Goal: Transaction & Acquisition: Purchase product/service

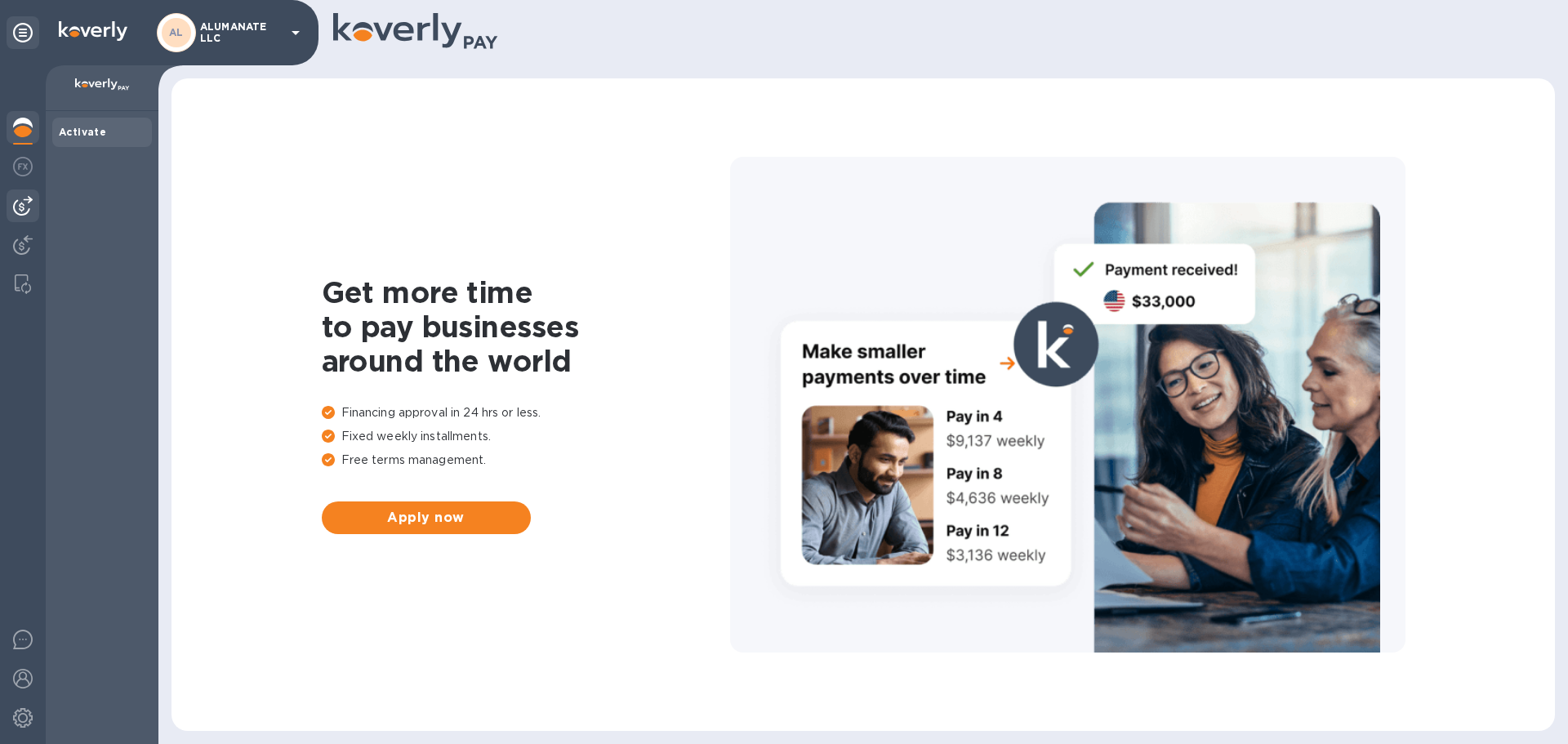
click at [17, 207] on img at bounding box center [22, 205] width 19 height 20
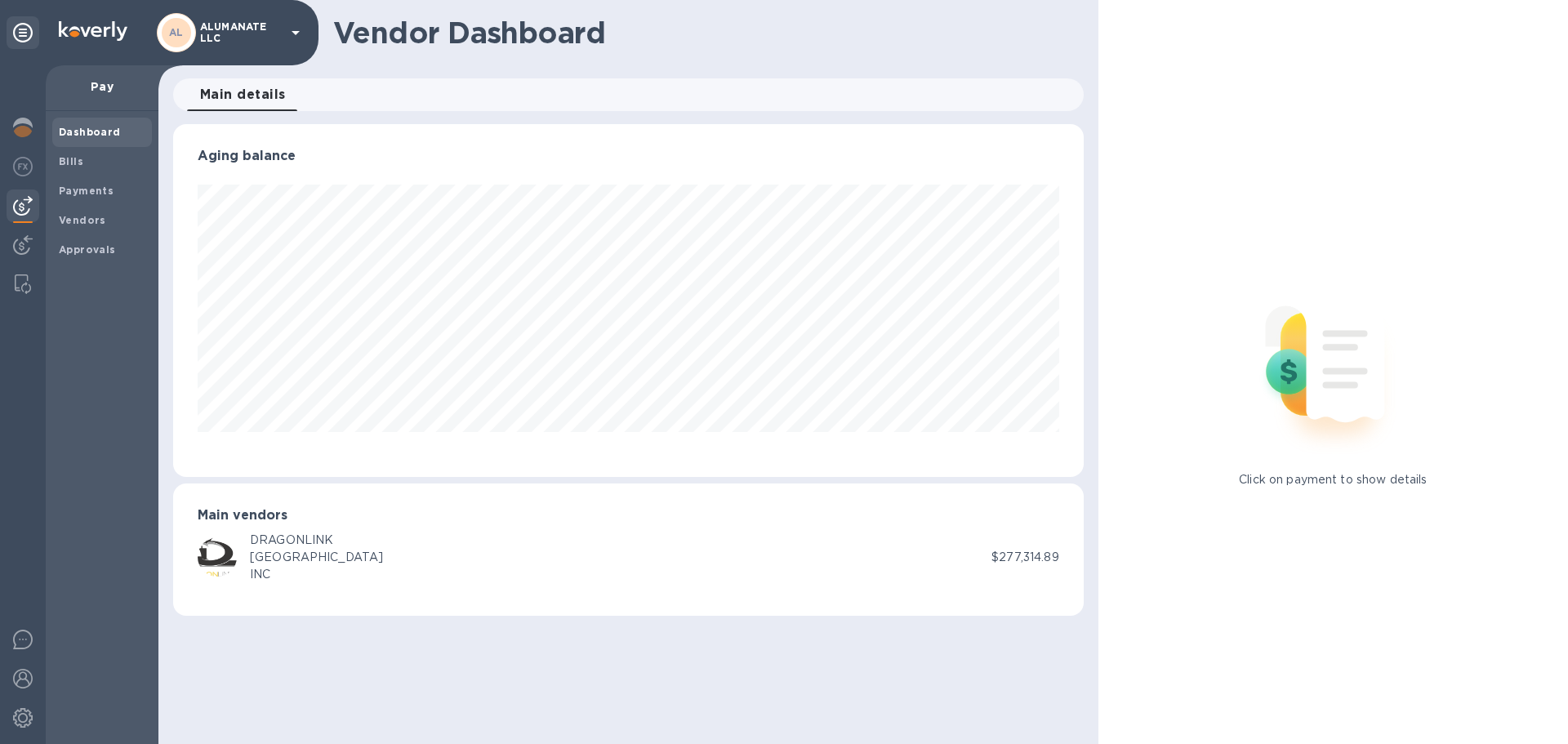
scroll to position [353, 910]
click at [63, 163] on b "Bills" at bounding box center [71, 161] width 24 height 12
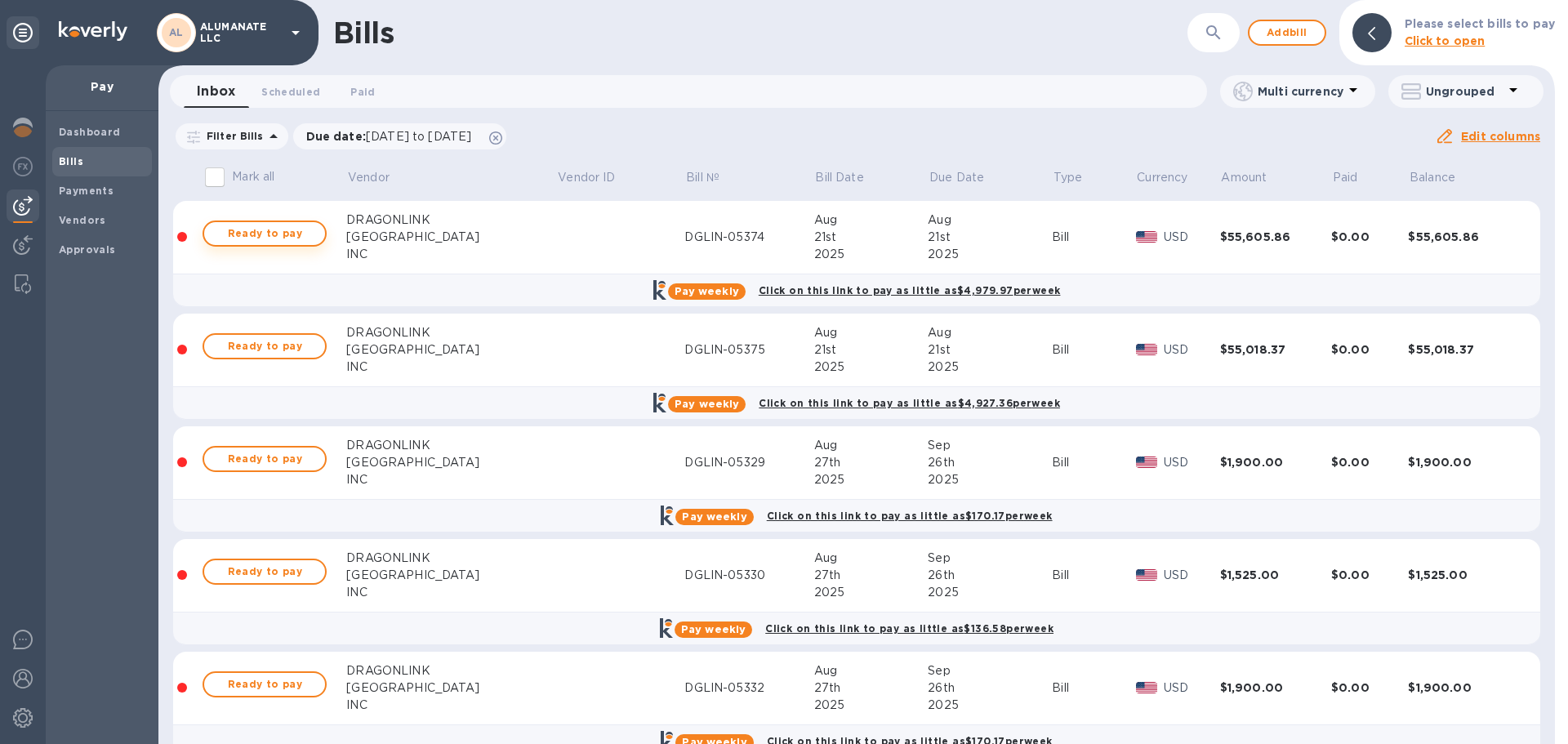
click at [263, 235] on span "Ready to pay" at bounding box center [265, 233] width 95 height 20
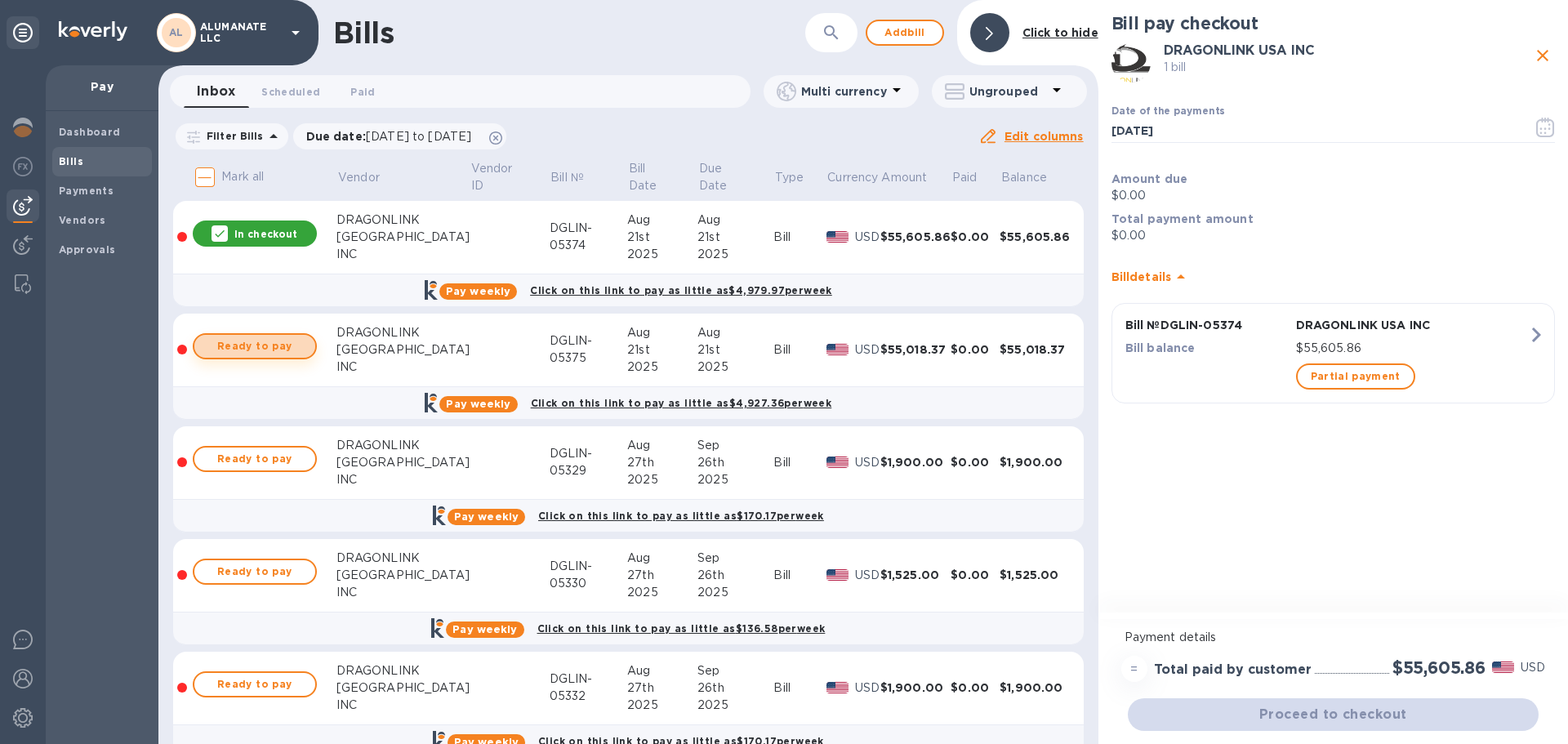
click at [284, 343] on span "Ready to pay" at bounding box center [254, 346] width 95 height 20
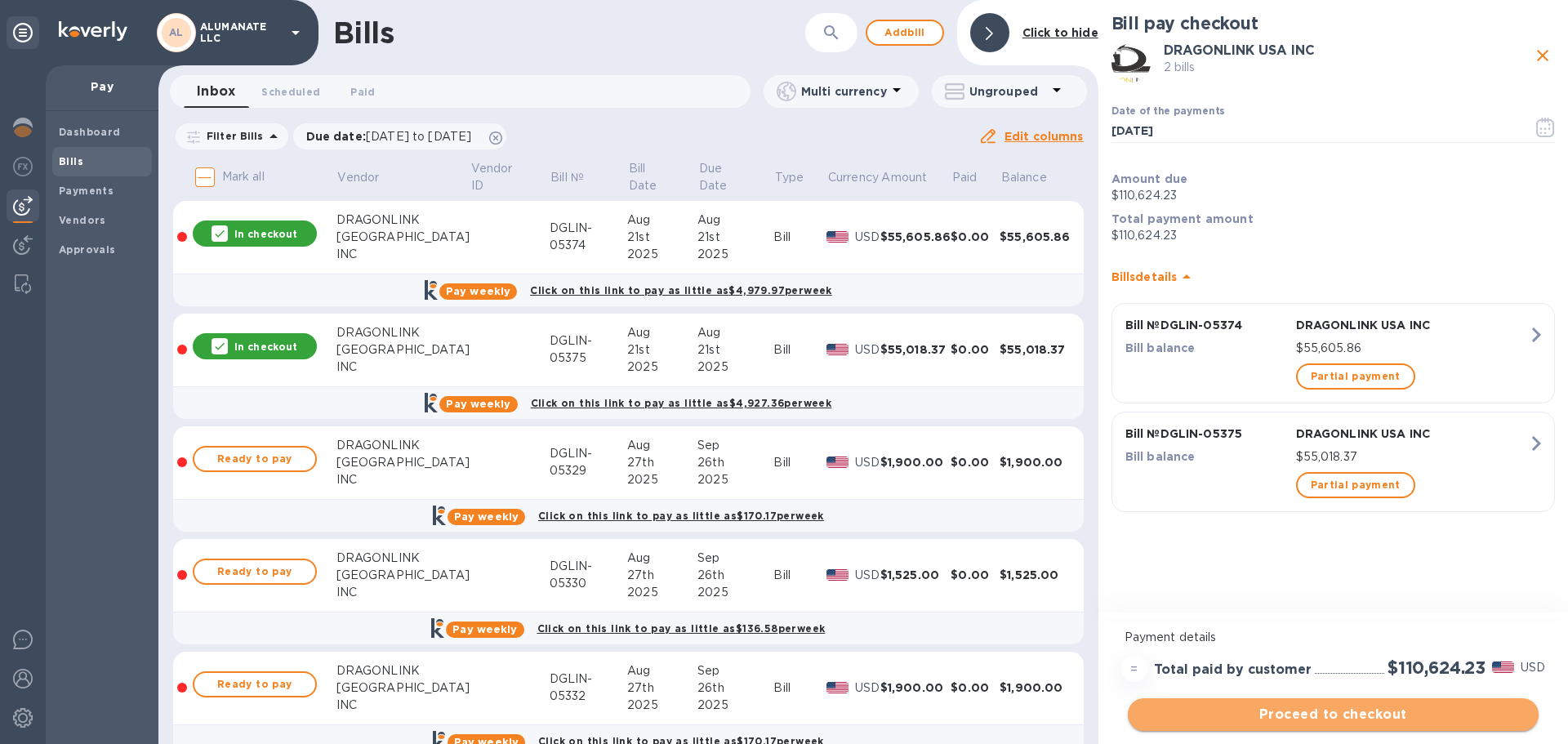
click at [1397, 711] on span "Proceed to checkout" at bounding box center [1333, 714] width 384 height 20
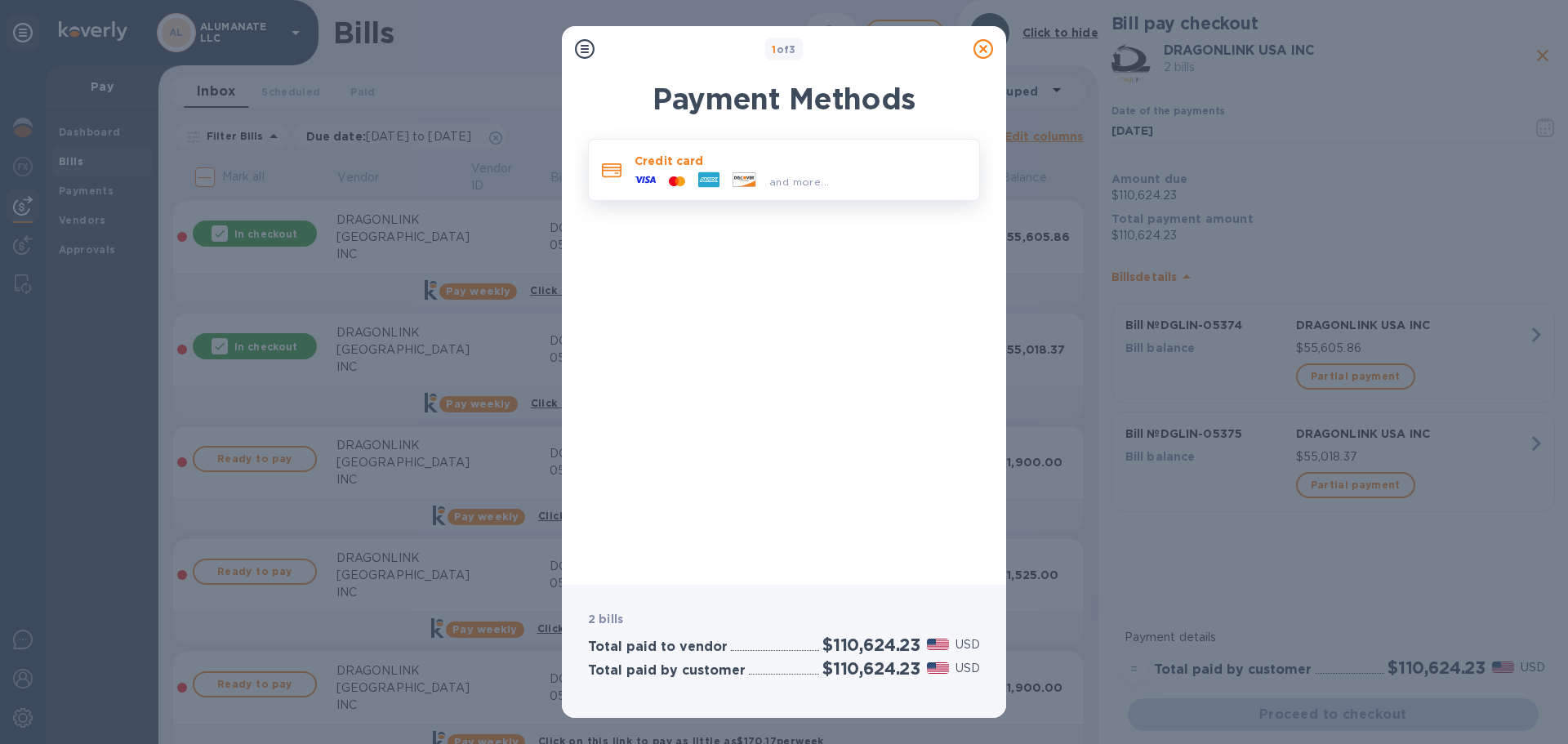
click at [689, 166] on p "Credit card" at bounding box center [800, 162] width 331 height 17
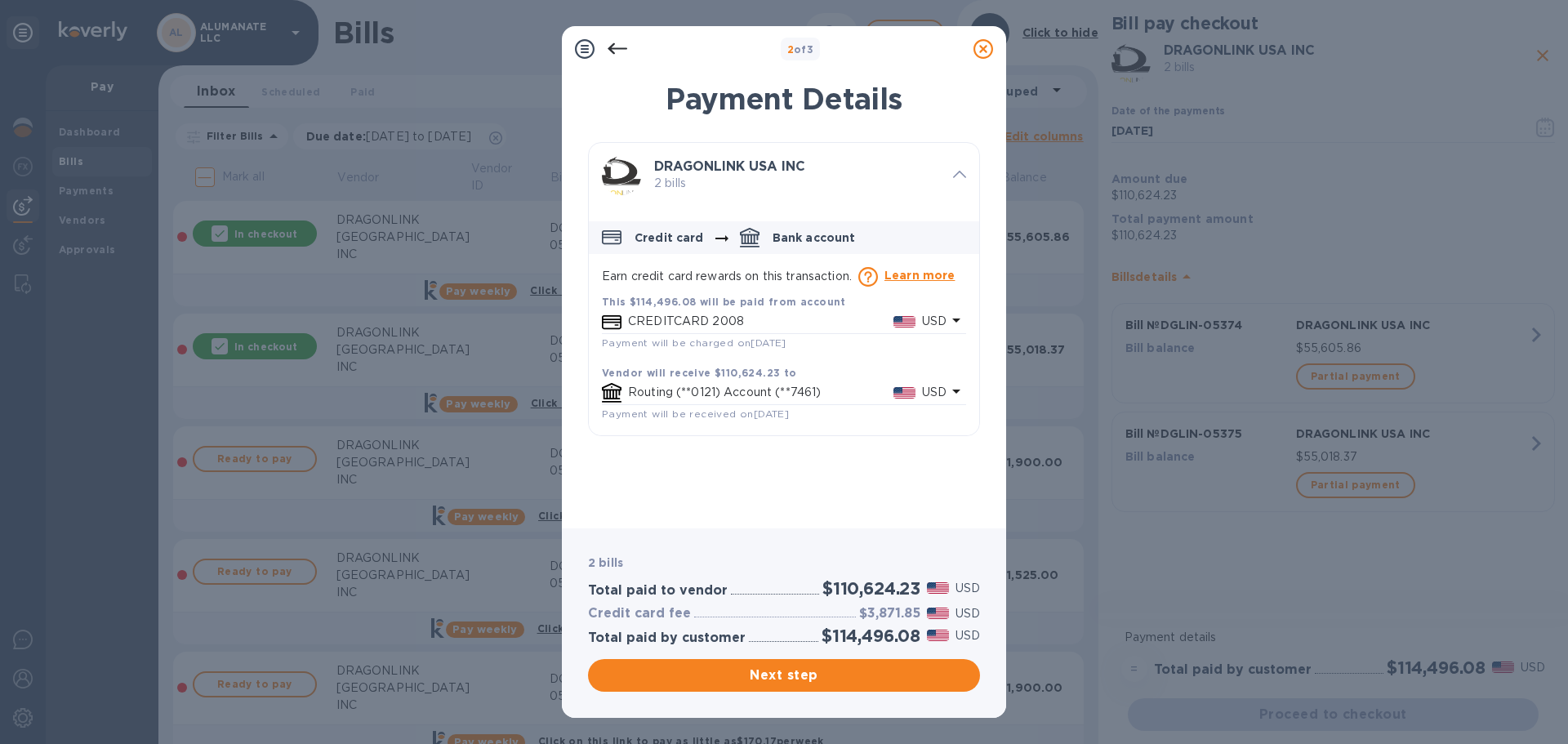
click at [756, 310] on div "CREDITCARD 2008 USD" at bounding box center [787, 321] width 325 height 24
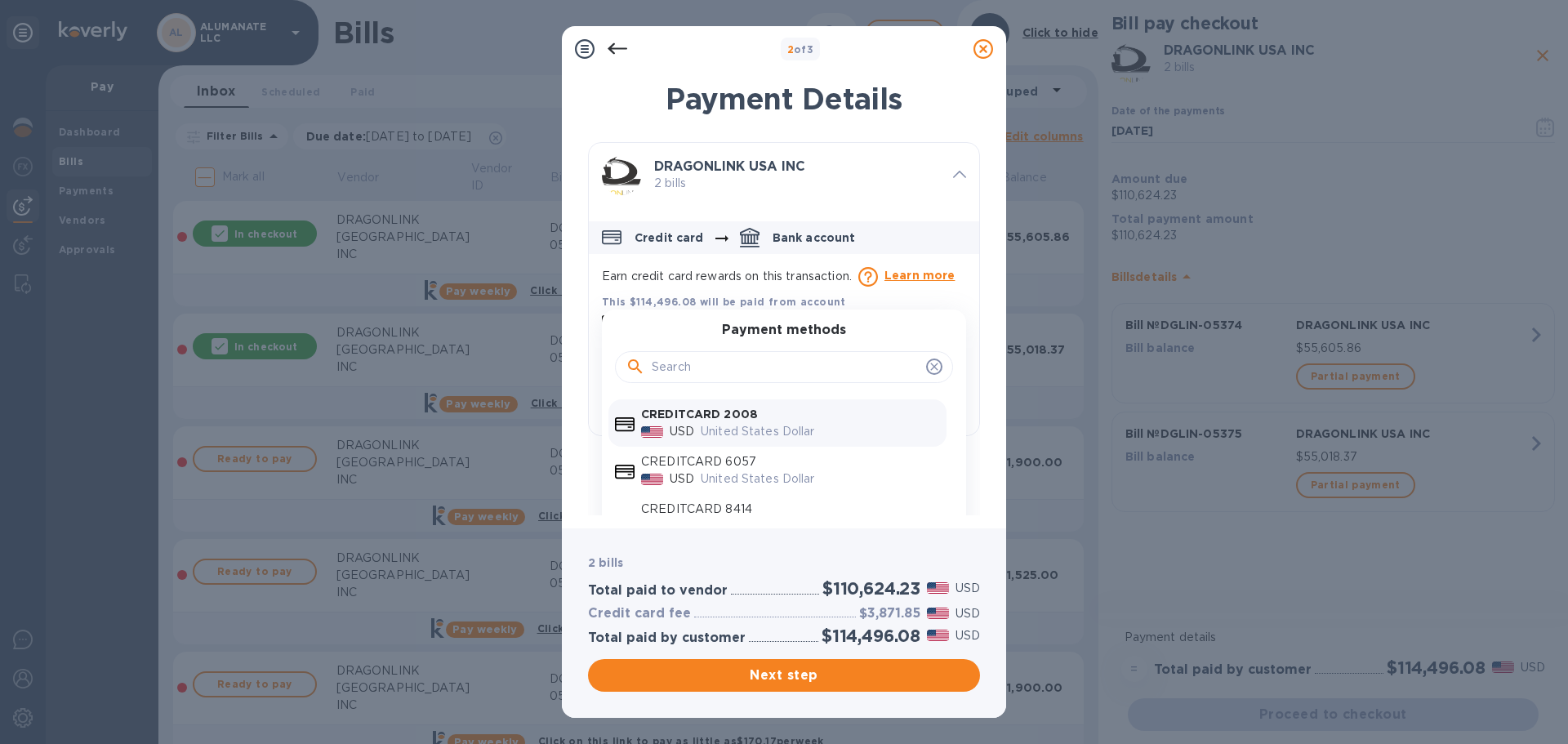
click at [766, 362] on input "default-method" at bounding box center [785, 368] width 268 height 24
click at [769, 425] on p "United States Dollar" at bounding box center [821, 432] width 240 height 17
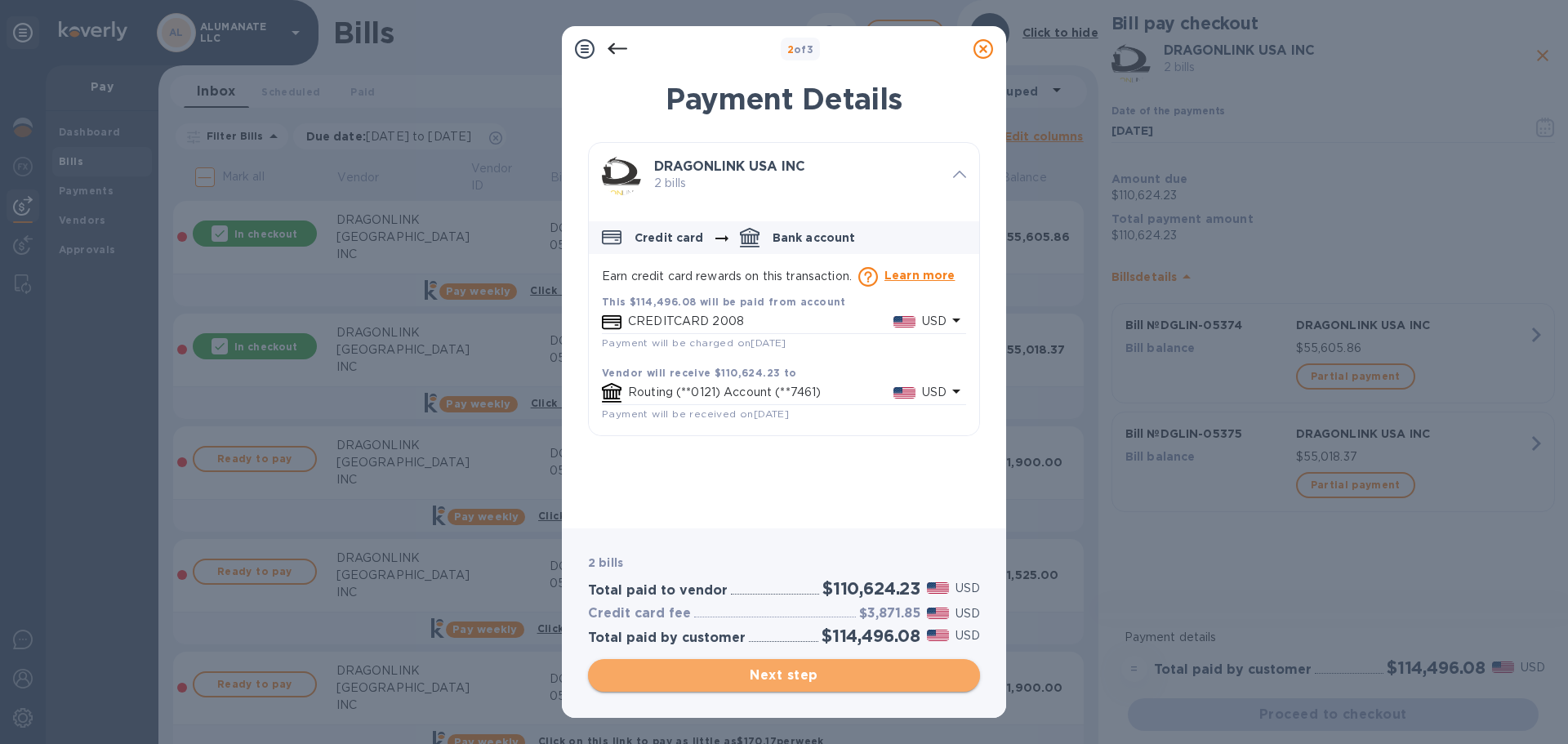
click at [916, 680] on span "Next step" at bounding box center [784, 675] width 366 height 20
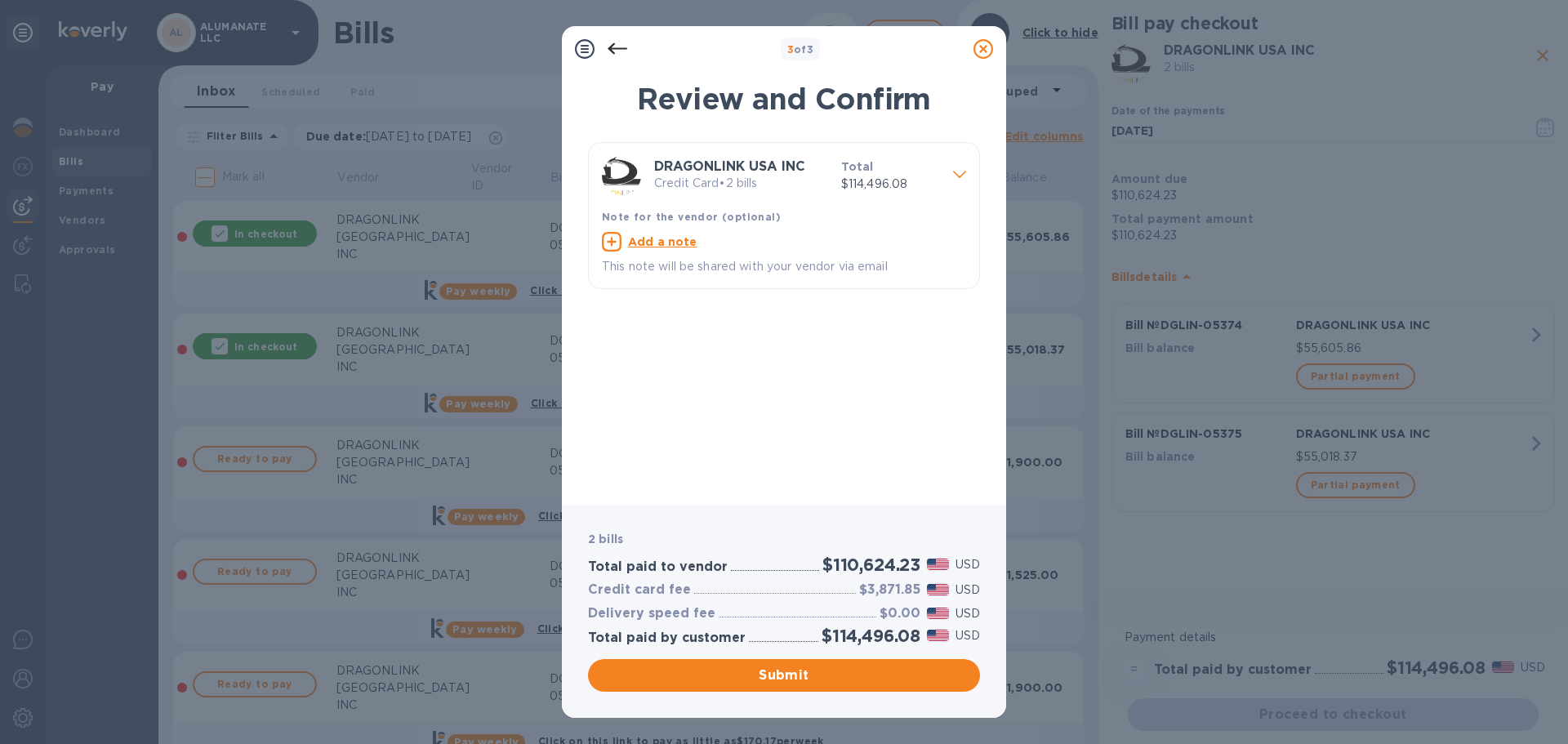
click at [957, 176] on icon at bounding box center [960, 175] width 13 height 7
click at [953, 174] on icon at bounding box center [960, 175] width 13 height 7
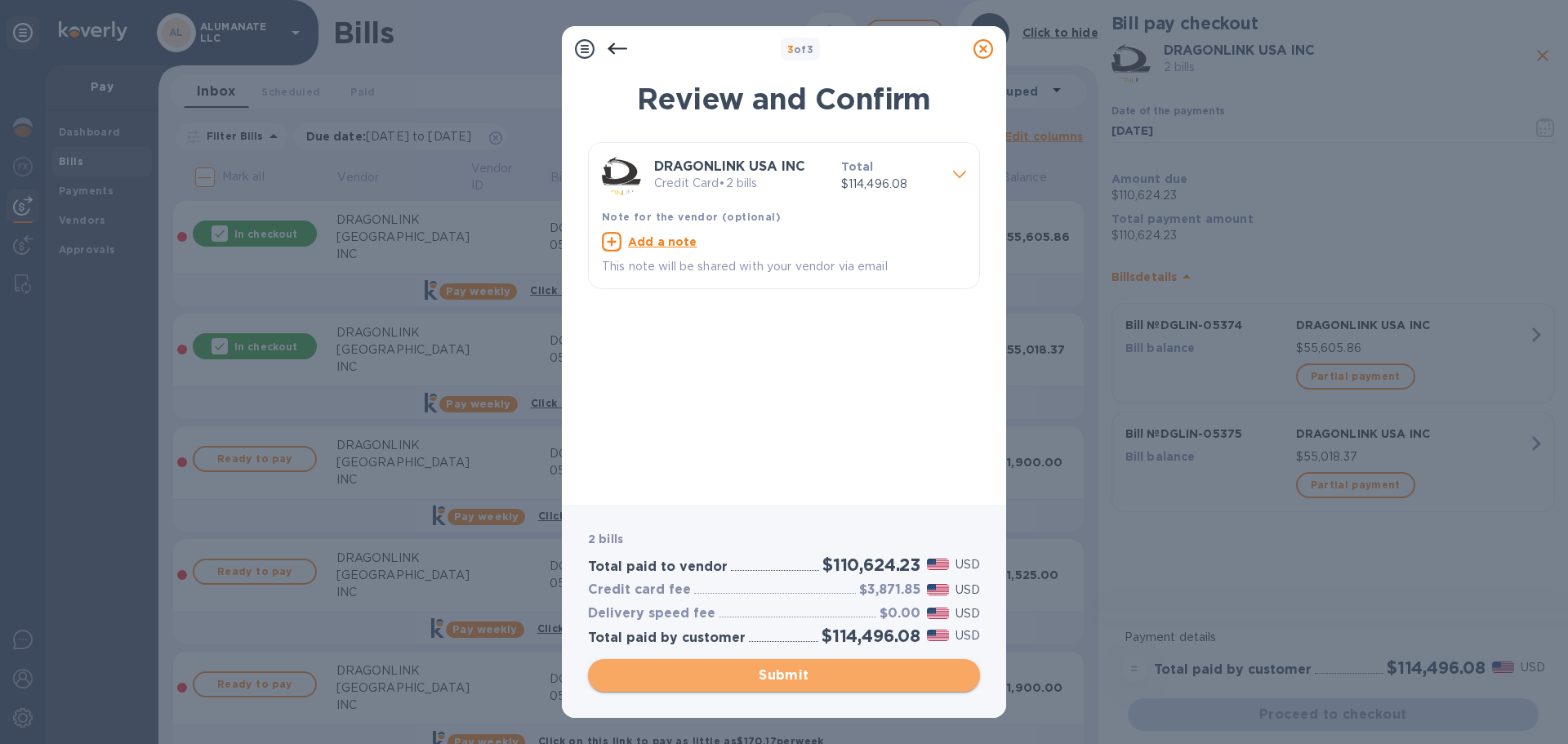
click at [903, 667] on span "Submit" at bounding box center [784, 675] width 366 height 20
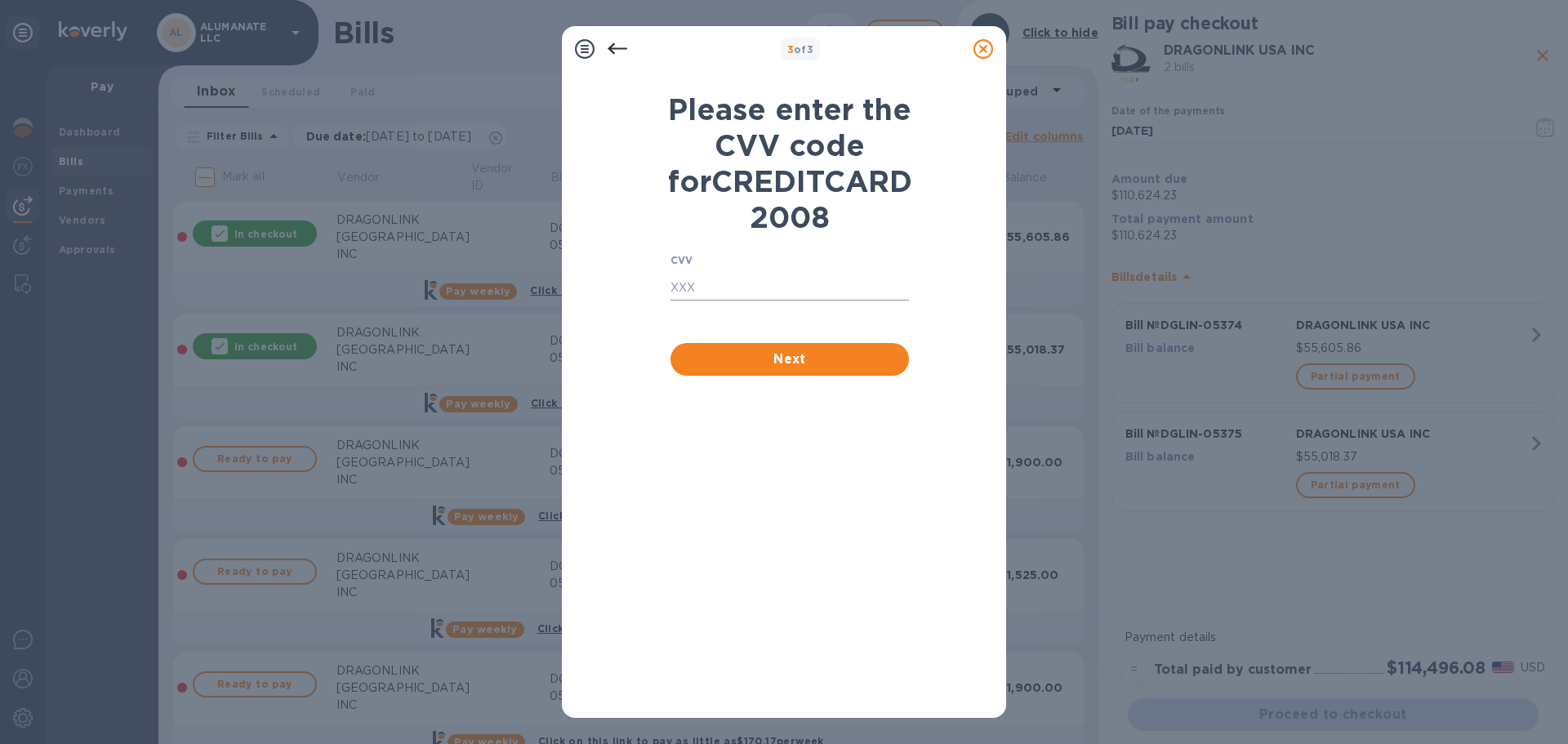
click at [749, 301] on input "text" at bounding box center [789, 288] width 239 height 24
type input "6026"
click at [753, 370] on span "Next" at bounding box center [789, 359] width 213 height 20
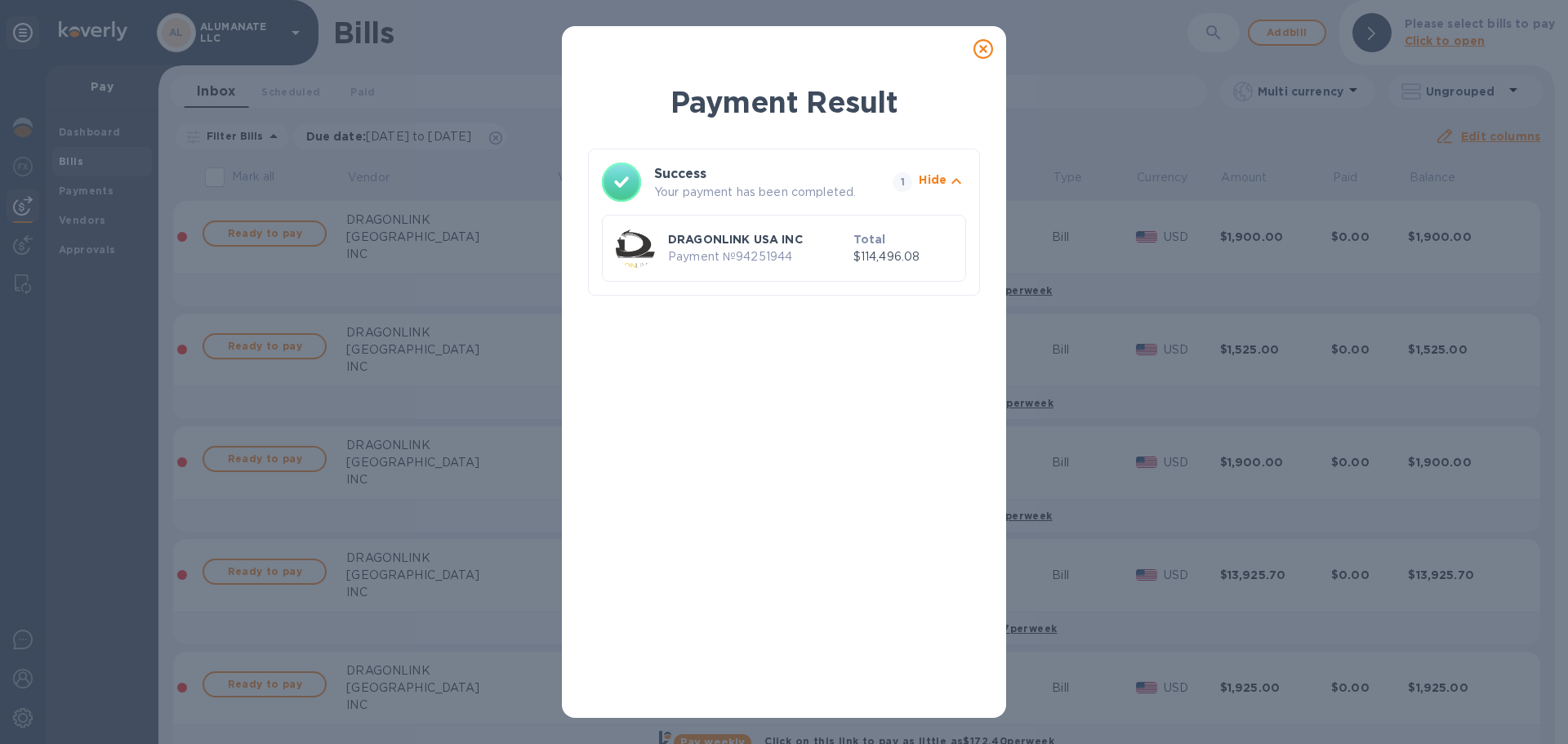
click at [981, 51] on icon at bounding box center [983, 48] width 19 height 20
